Goal: Task Accomplishment & Management: Complete application form

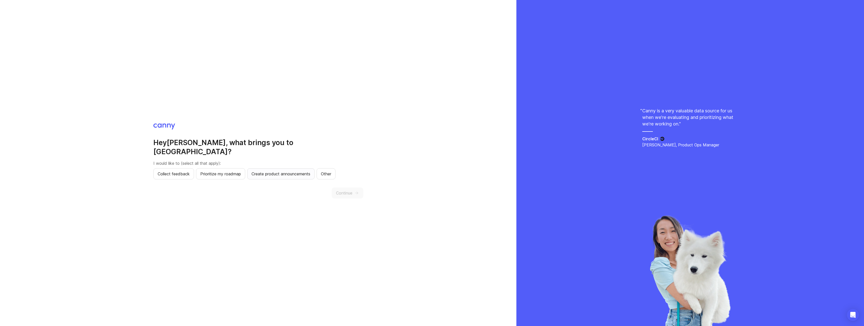
click at [285, 171] on span "Create product announcements" at bounding box center [280, 174] width 59 height 6
click at [343, 190] on span "Continue" at bounding box center [344, 193] width 16 height 6
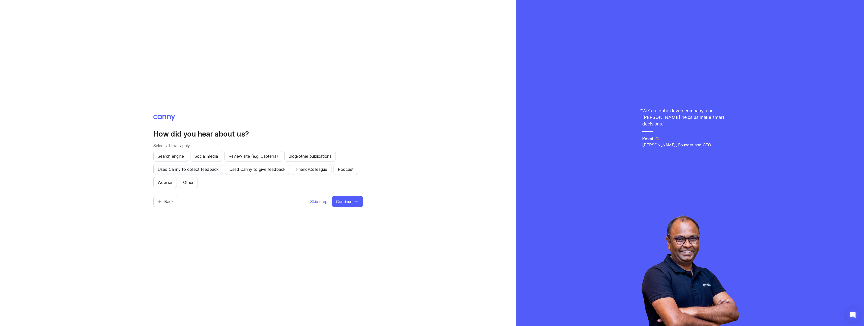
click at [171, 171] on span "Used Canny to collect feedback" at bounding box center [188, 169] width 61 height 6
click at [193, 183] on span "Other" at bounding box center [188, 183] width 10 height 6
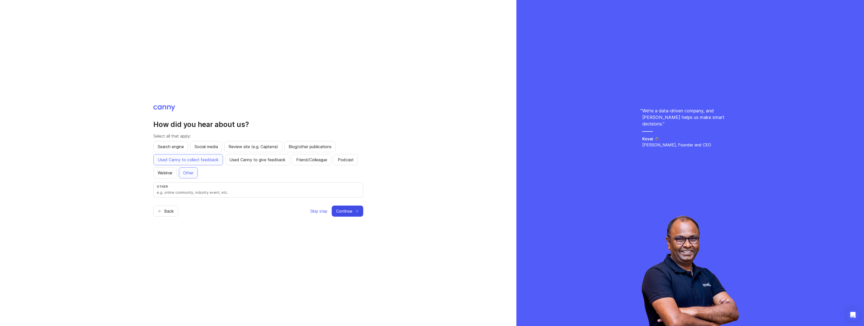
click at [351, 214] on button "Continue" at bounding box center [348, 211] width 32 height 11
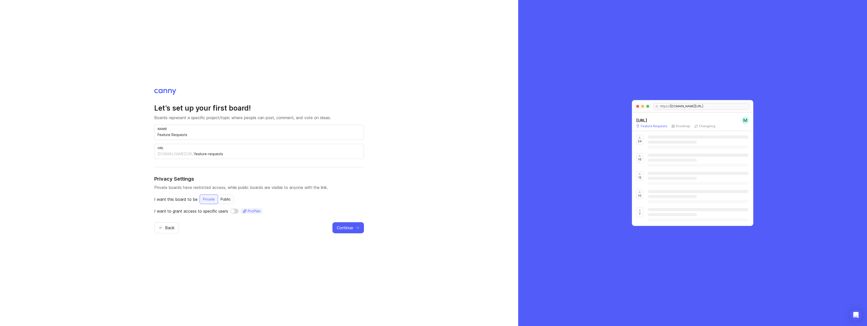
click at [228, 134] on input "Feature Requests" at bounding box center [259, 135] width 203 height 6
click at [182, 134] on input "Feature Requests" at bounding box center [259, 135] width 203 height 6
type input "Feature a"
type input "feature-a"
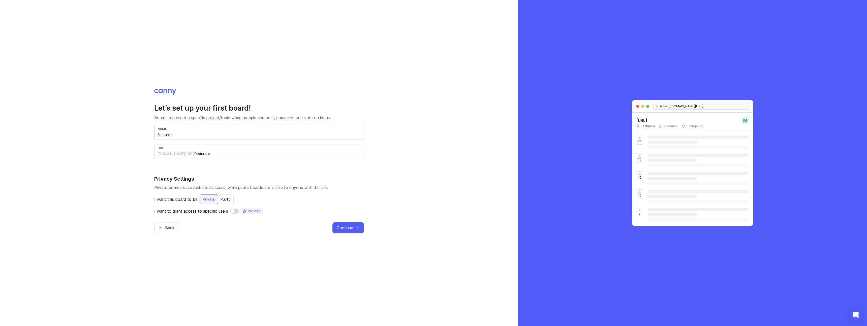
type input "Feature an"
type input "feature-an"
type input "Feature [PERSON_NAME]"
type input "feature-[PERSON_NAME]"
type input "Feature anno"
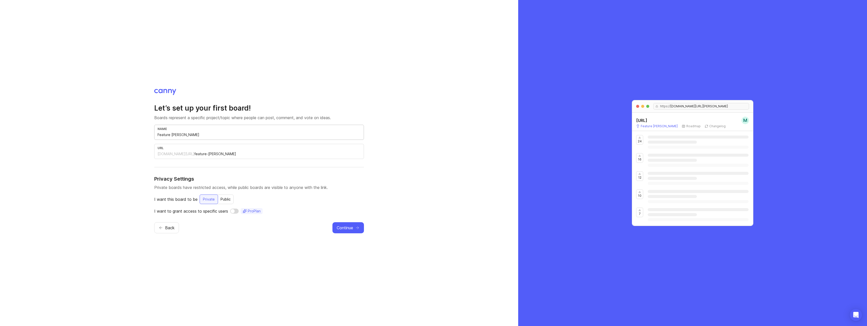
type input "feature-anno"
type input "Feature annou"
type input "feature-annou"
type input "Feature announ"
type input "feature-announ"
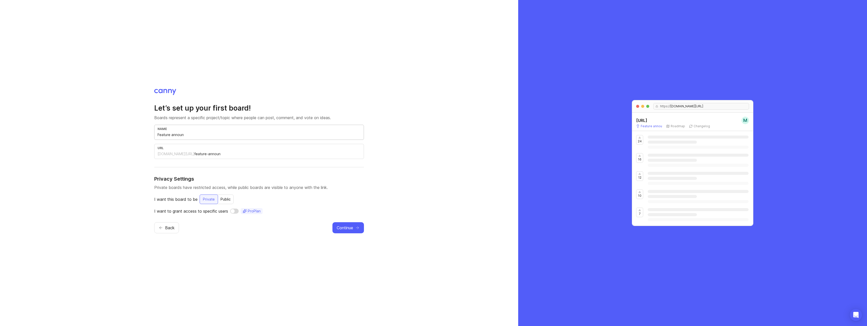
type input "Feature announc"
type input "feature-announc"
type input "Feature announce"
type input "feature-announce"
type input "Feature announcem"
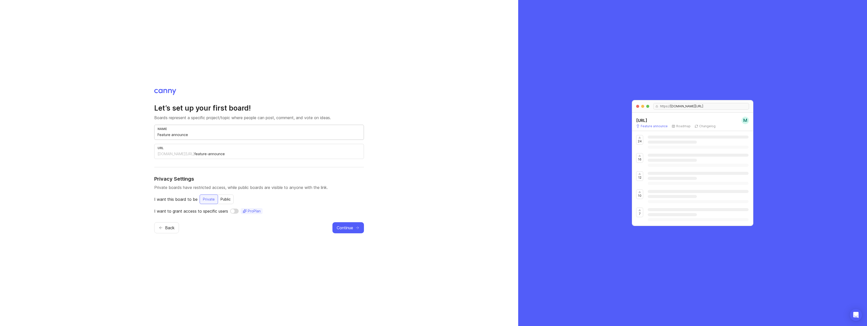
type input "feature-announcem"
type input "Feature announceme"
type input "feature-announceme"
type input "Feature announcemen"
type input "feature-announcemen"
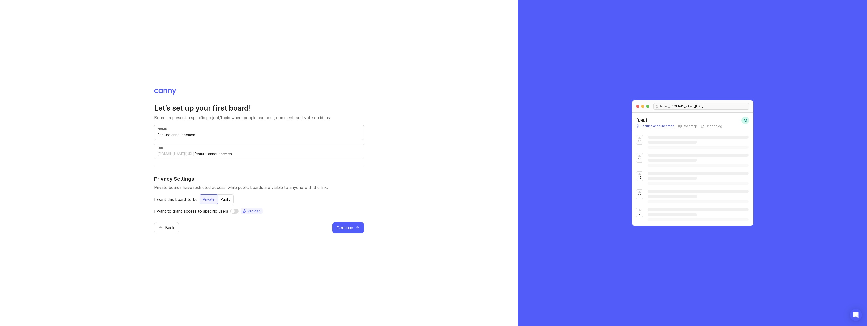
type input "Feature announcement"
type input "feature-announcement"
type input "Feature announcement"
click at [362, 229] on button "Continue" at bounding box center [349, 227] width 32 height 11
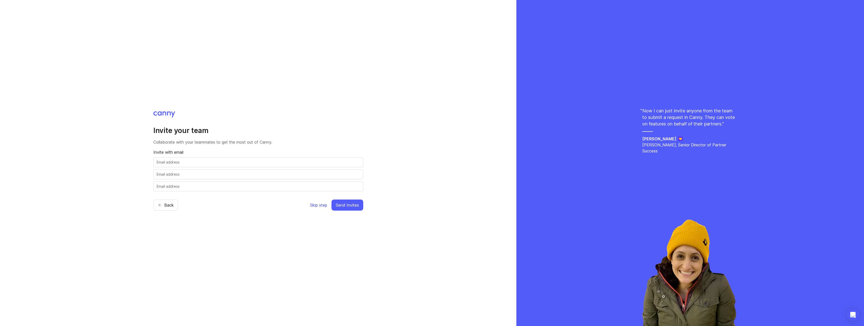
click at [312, 205] on span "Skip step" at bounding box center [318, 205] width 17 height 6
